Goal: Task Accomplishment & Management: Complete application form

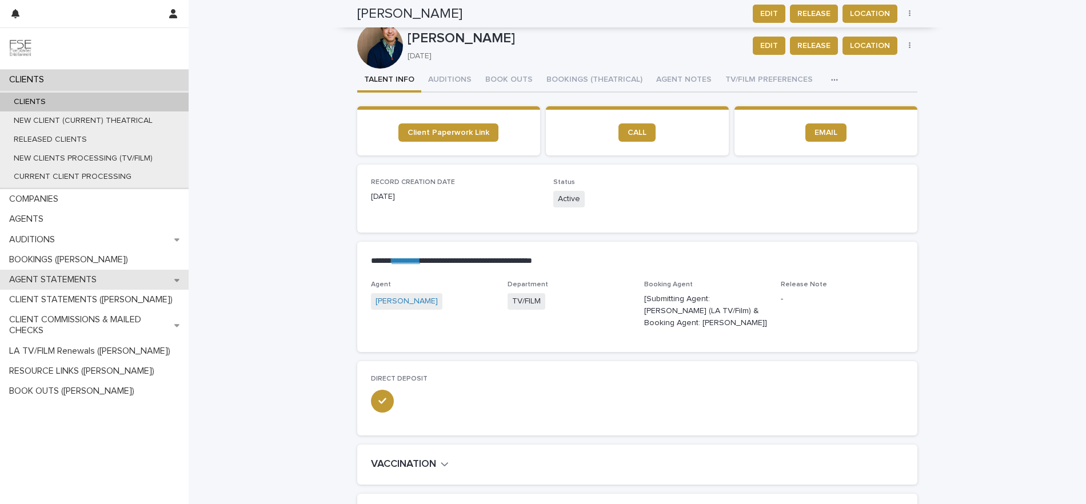
scroll to position [476, 0]
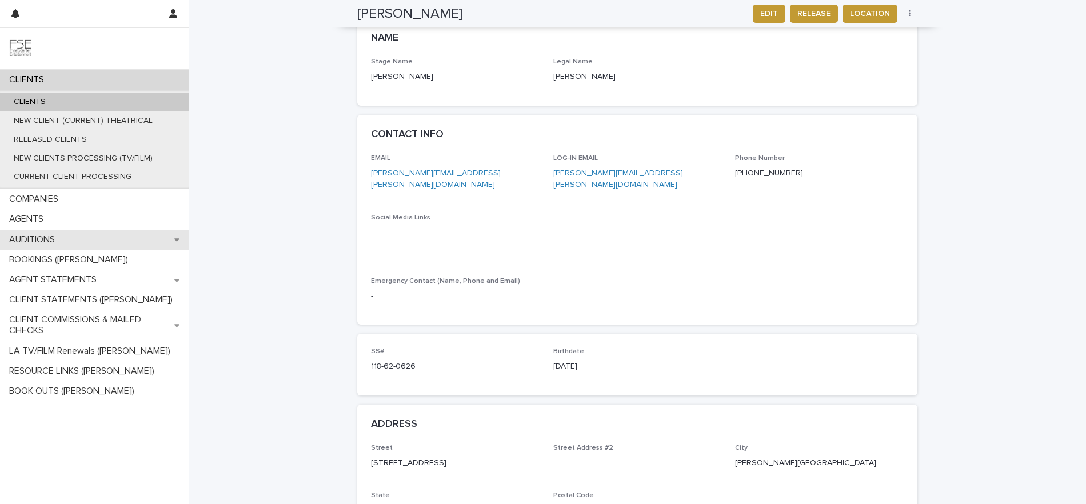
click at [173, 239] on div "AUDITIONS" at bounding box center [94, 240] width 189 height 20
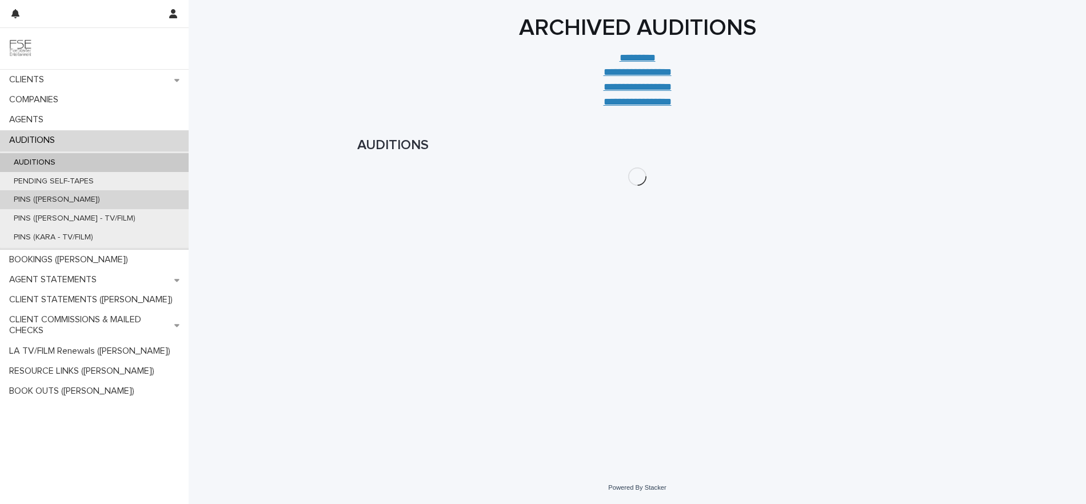
click at [67, 202] on p "PINS ([PERSON_NAME])" at bounding box center [57, 200] width 105 height 10
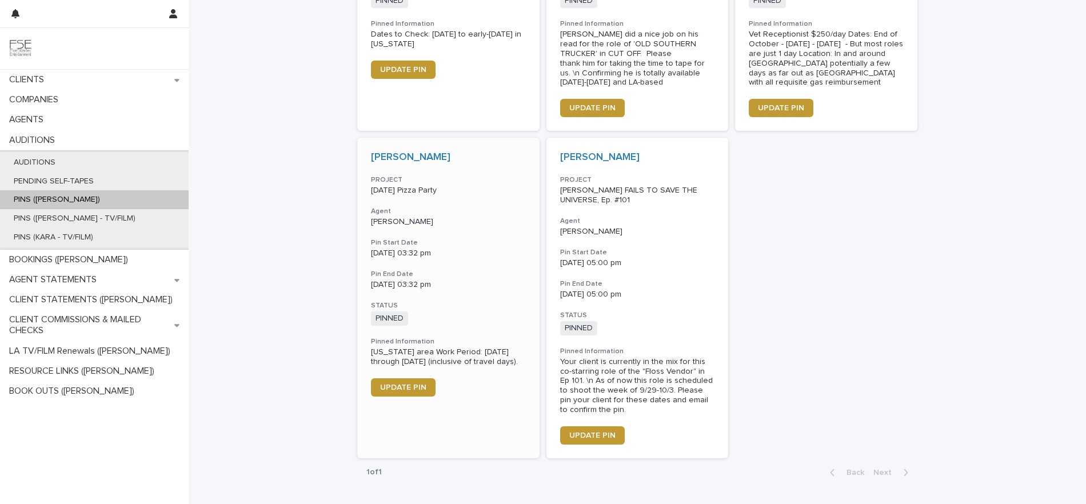
scroll to position [911, 0]
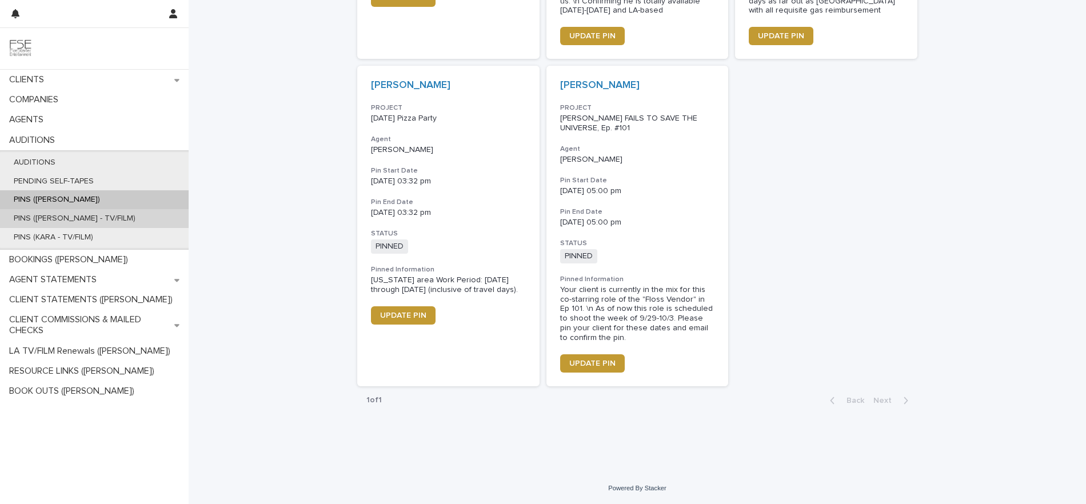
click at [91, 222] on p "PINS ([PERSON_NAME] - TV/FILM)" at bounding box center [75, 219] width 140 height 10
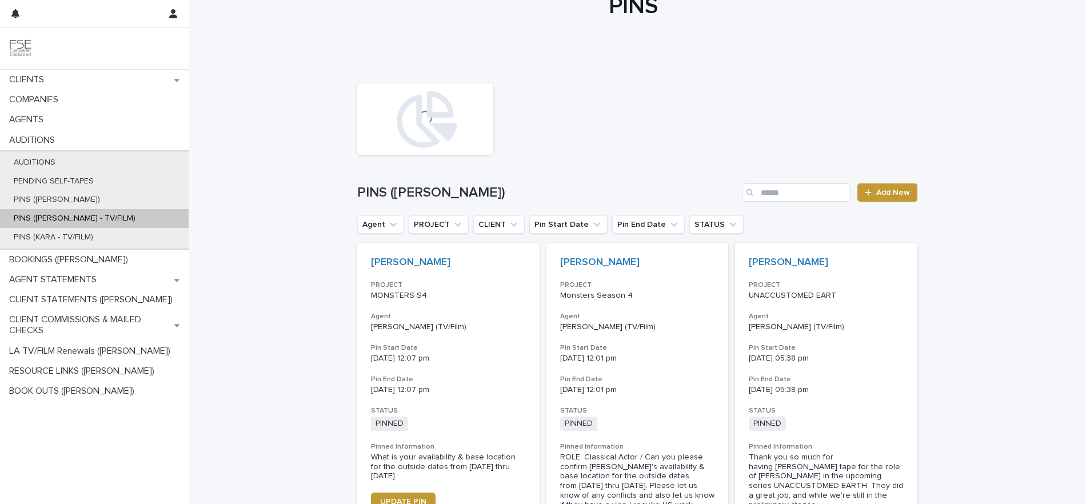
scroll to position [101, 0]
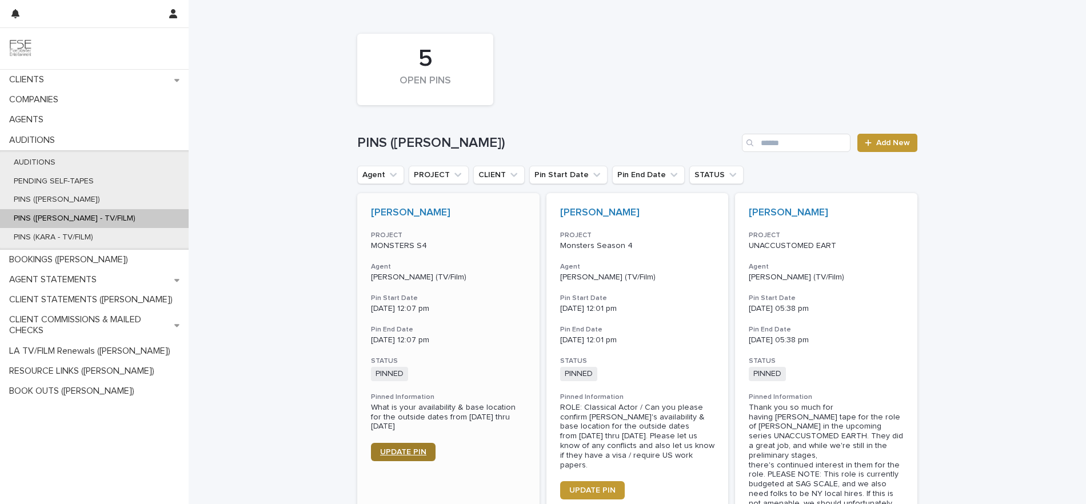
click at [385, 447] on link "UPDATE PIN" at bounding box center [403, 452] width 65 height 18
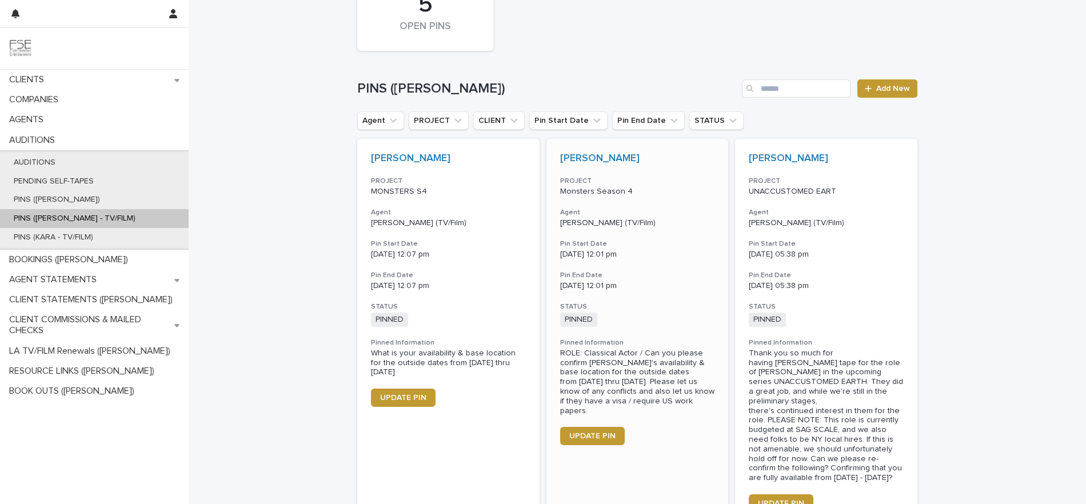
scroll to position [206, 0]
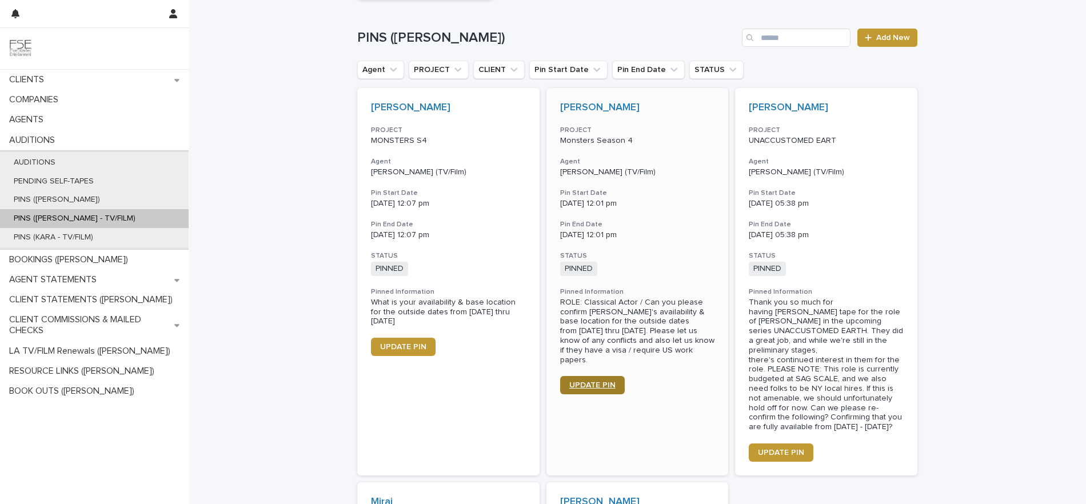
click at [582, 376] on link "UPDATE PIN" at bounding box center [592, 385] width 65 height 18
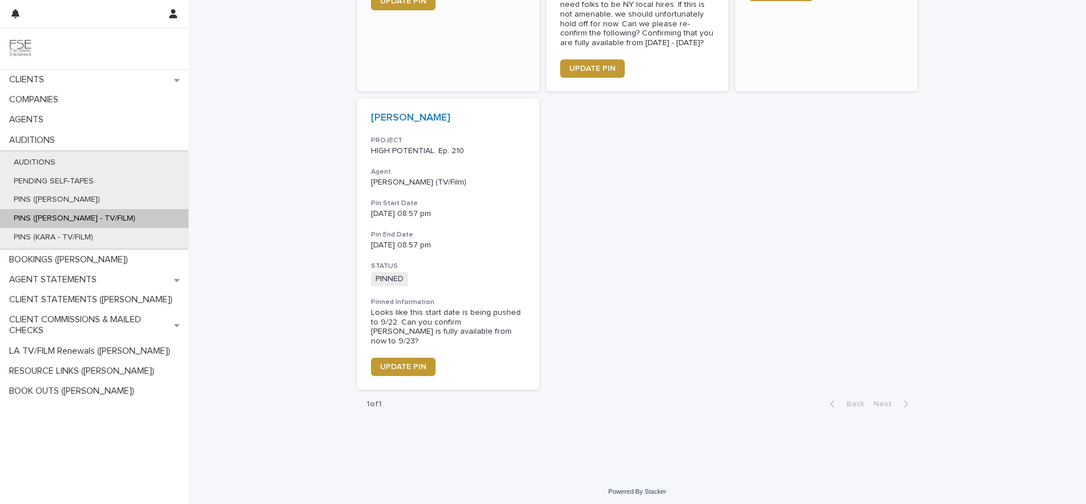
scroll to position [576, 0]
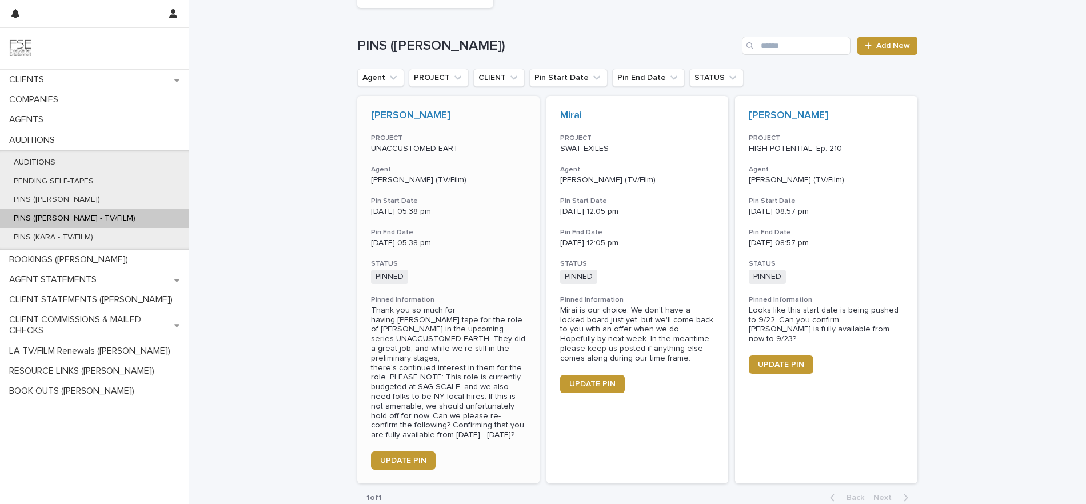
scroll to position [200, 0]
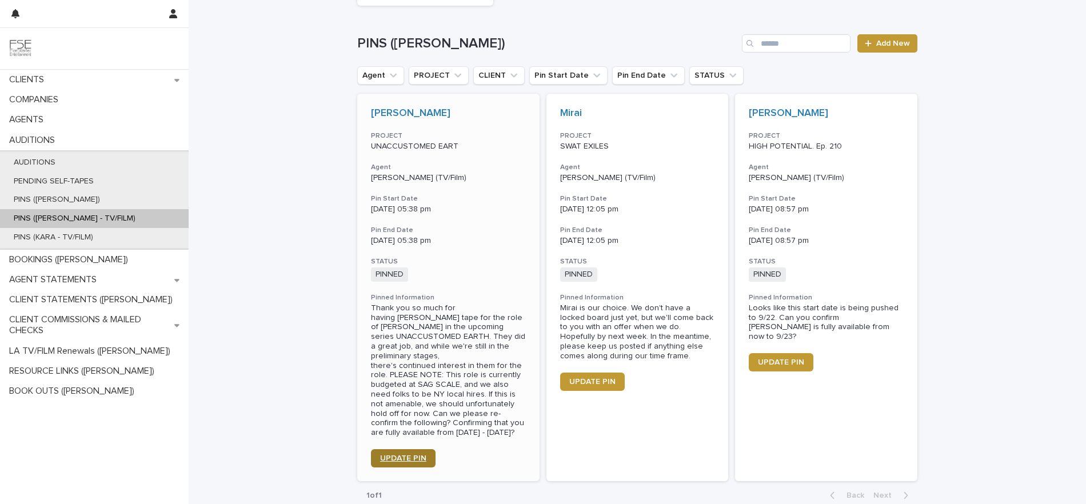
click at [399, 453] on link "UPDATE PIN" at bounding box center [403, 458] width 65 height 18
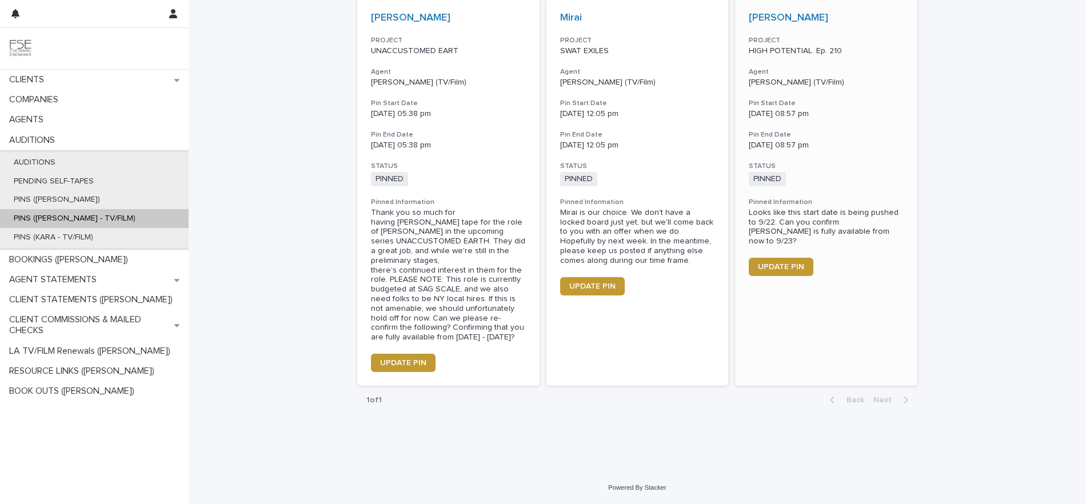
scroll to position [218, 0]
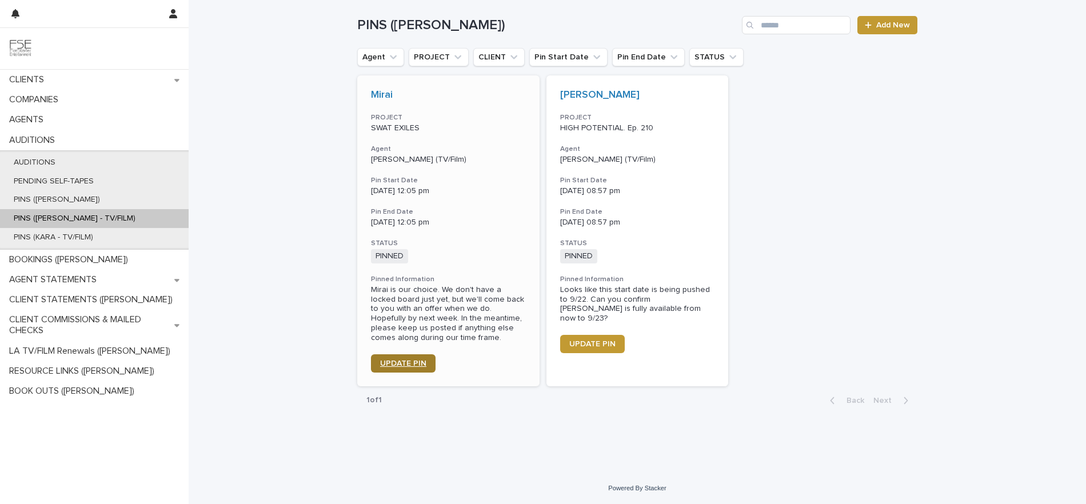
click at [408, 364] on span "UPDATE PIN" at bounding box center [403, 364] width 46 height 8
click at [54, 269] on div "BOOKINGS ([PERSON_NAME])" at bounding box center [94, 260] width 189 height 20
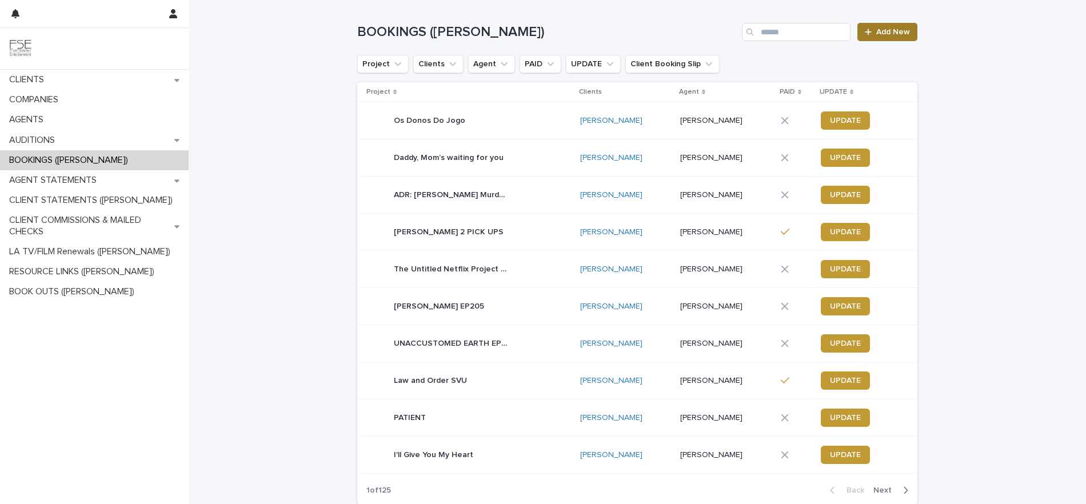
click at [886, 30] on span "Add New" at bounding box center [894, 32] width 34 height 8
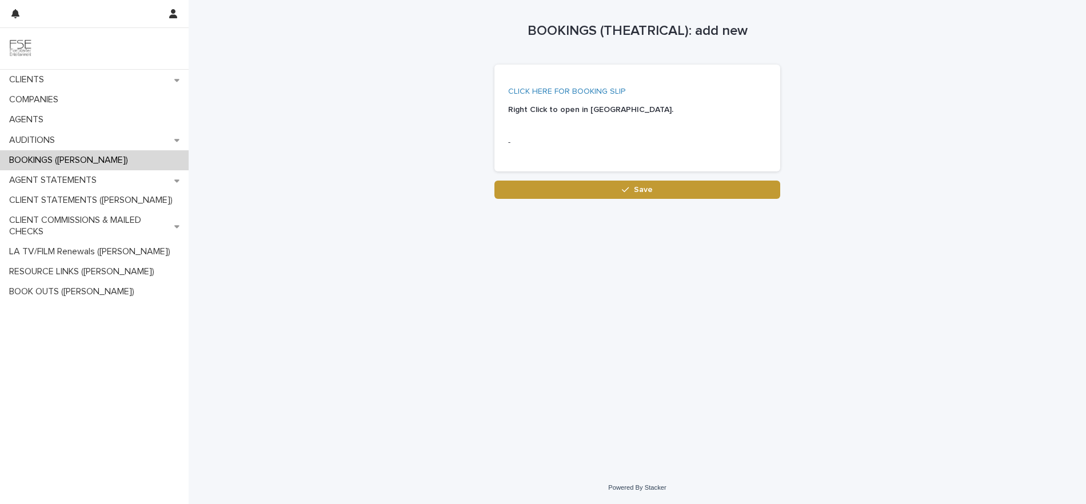
click at [577, 89] on link "CLICK HERE FOR BOOKING SLIP" at bounding box center [566, 91] width 117 height 8
click at [178, 139] on icon at bounding box center [176, 140] width 5 height 3
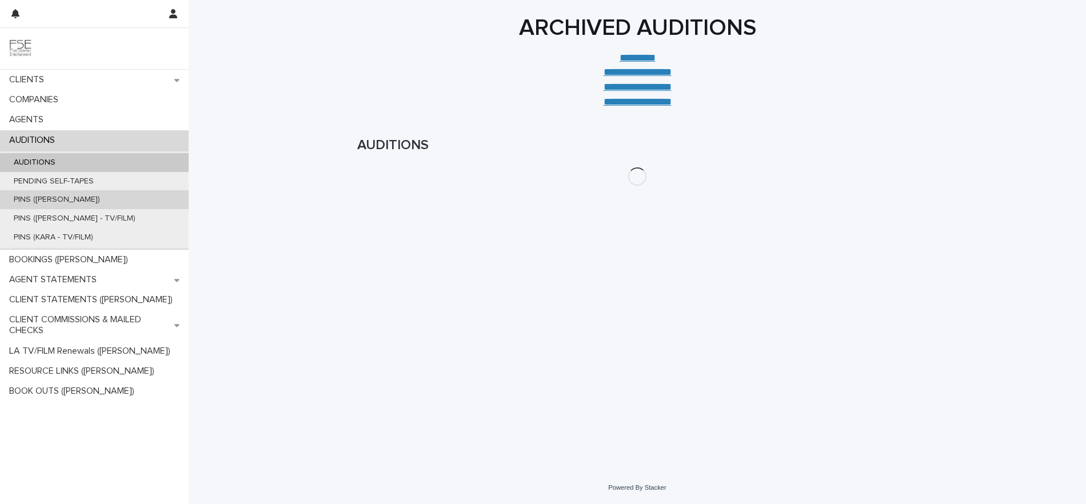
click at [45, 195] on p "PINS ([PERSON_NAME])" at bounding box center [57, 200] width 105 height 10
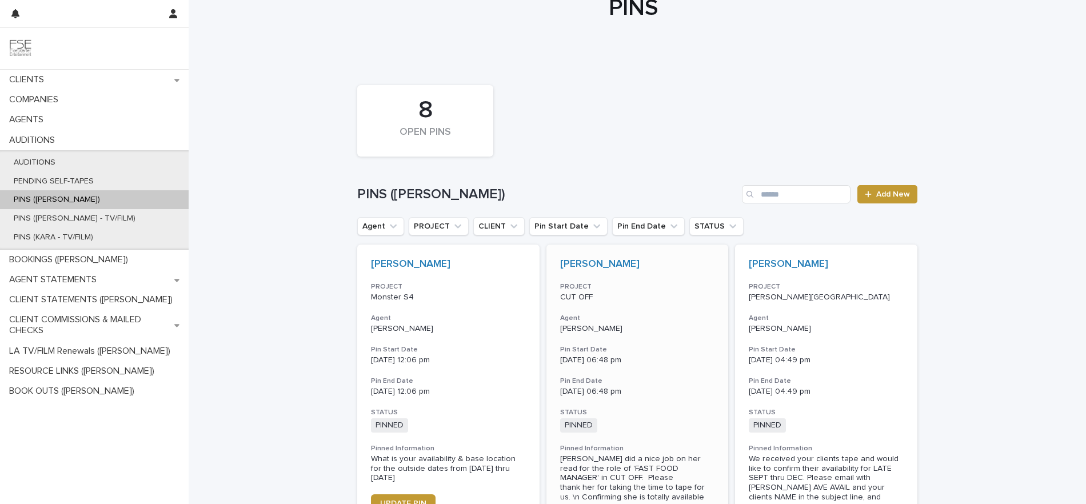
scroll to position [102, 0]
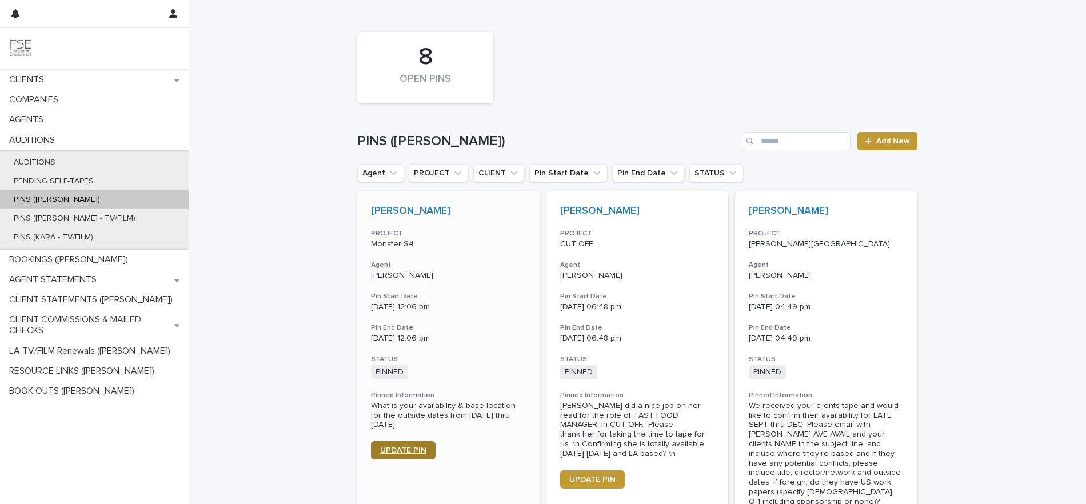
click at [404, 449] on span "UPDATE PIN" at bounding box center [403, 451] width 46 height 8
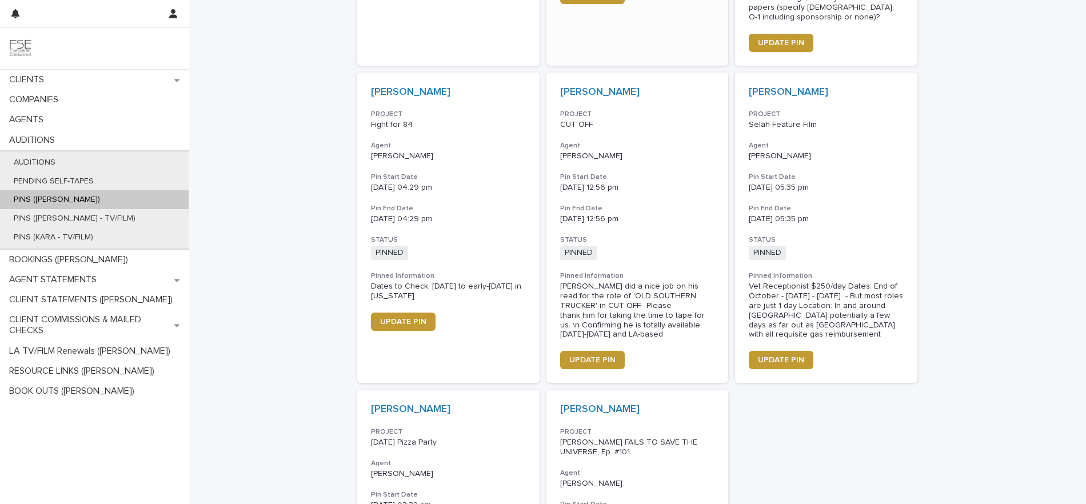
scroll to position [824, 0]
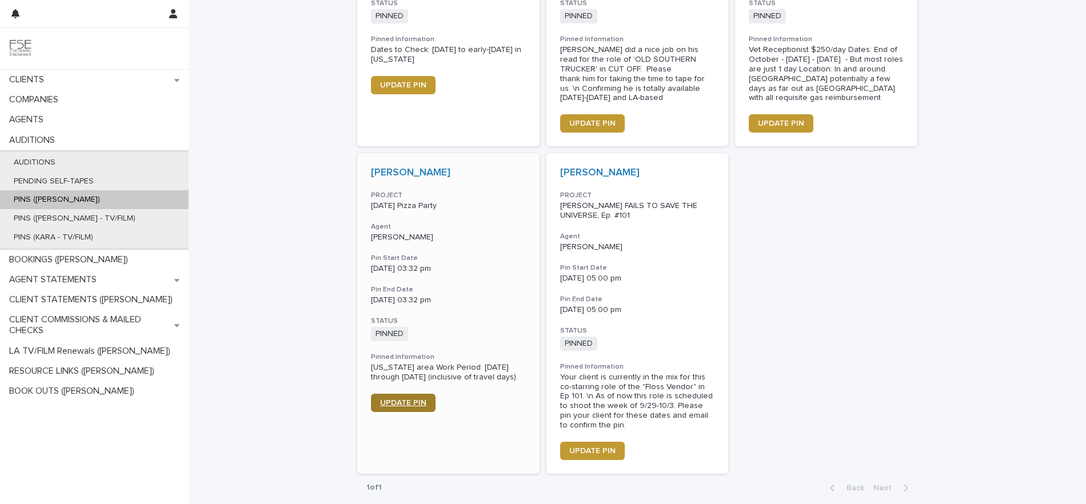
click at [420, 407] on span "UPDATE PIN" at bounding box center [403, 403] width 46 height 8
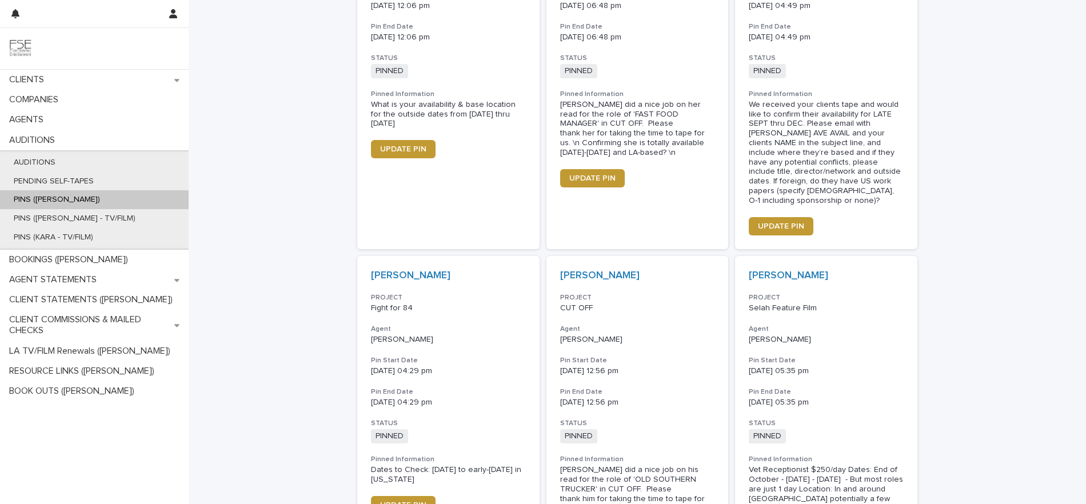
scroll to position [67, 0]
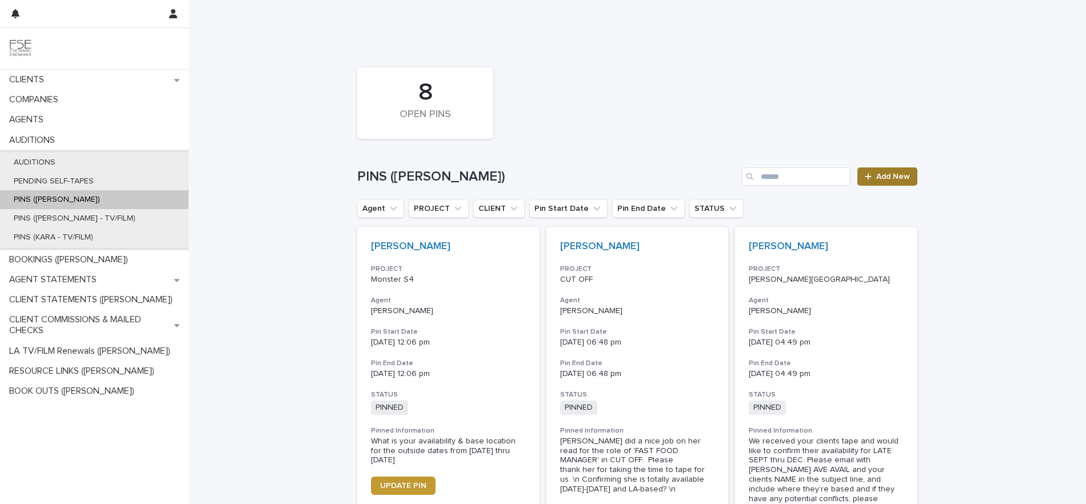
click at [871, 180] on link "Add New" at bounding box center [888, 177] width 60 height 18
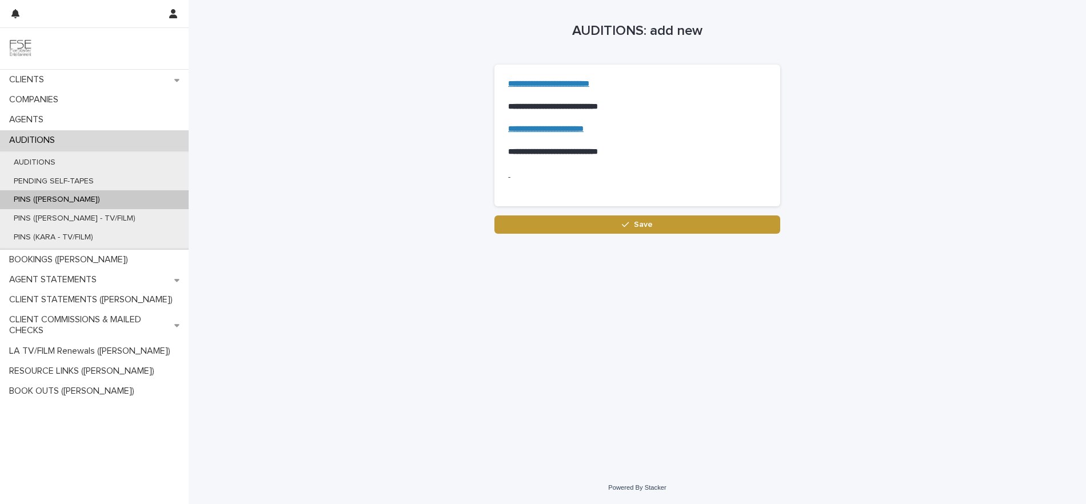
click at [584, 126] on strong "**********" at bounding box center [545, 129] width 75 height 8
click at [47, 260] on p "BOOKINGS ([PERSON_NAME])" at bounding box center [71, 259] width 133 height 11
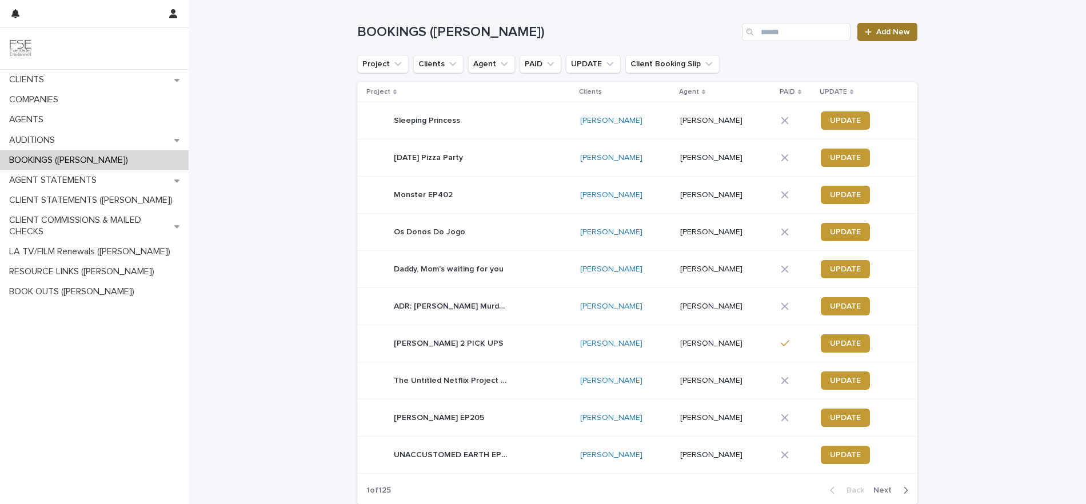
click at [881, 28] on span "Add New" at bounding box center [894, 32] width 34 height 8
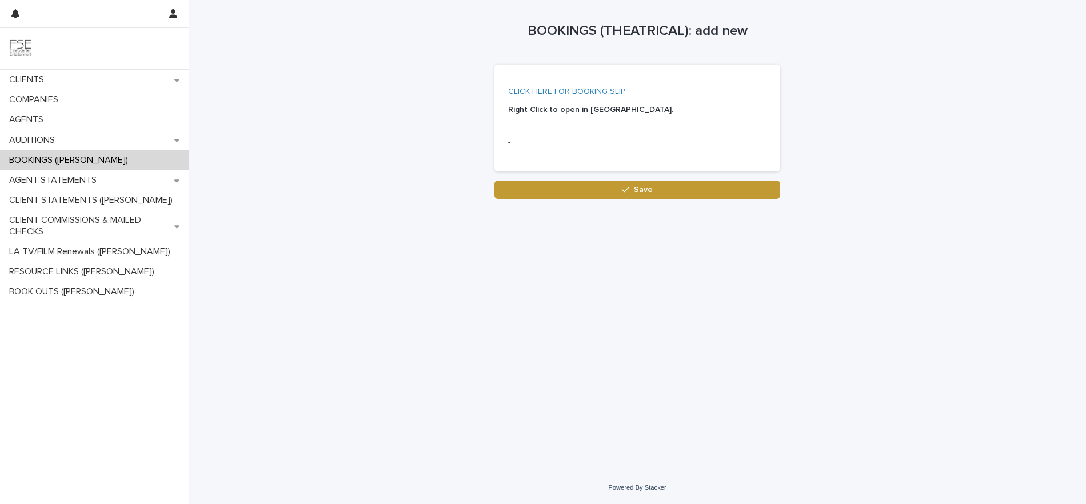
click at [572, 91] on link "CLICK HERE FOR BOOKING SLIP" at bounding box center [566, 91] width 117 height 8
drag, startPoint x: 389, startPoint y: 318, endPoint x: 389, endPoint y: 248, distance: 70.9
click at [389, 318] on div "Loading... Saving… Loading... Saving… BOOKINGS (THEATRICAL): add new Loading...…" at bounding box center [638, 221] width 572 height 443
